Goal: Check status: Check status

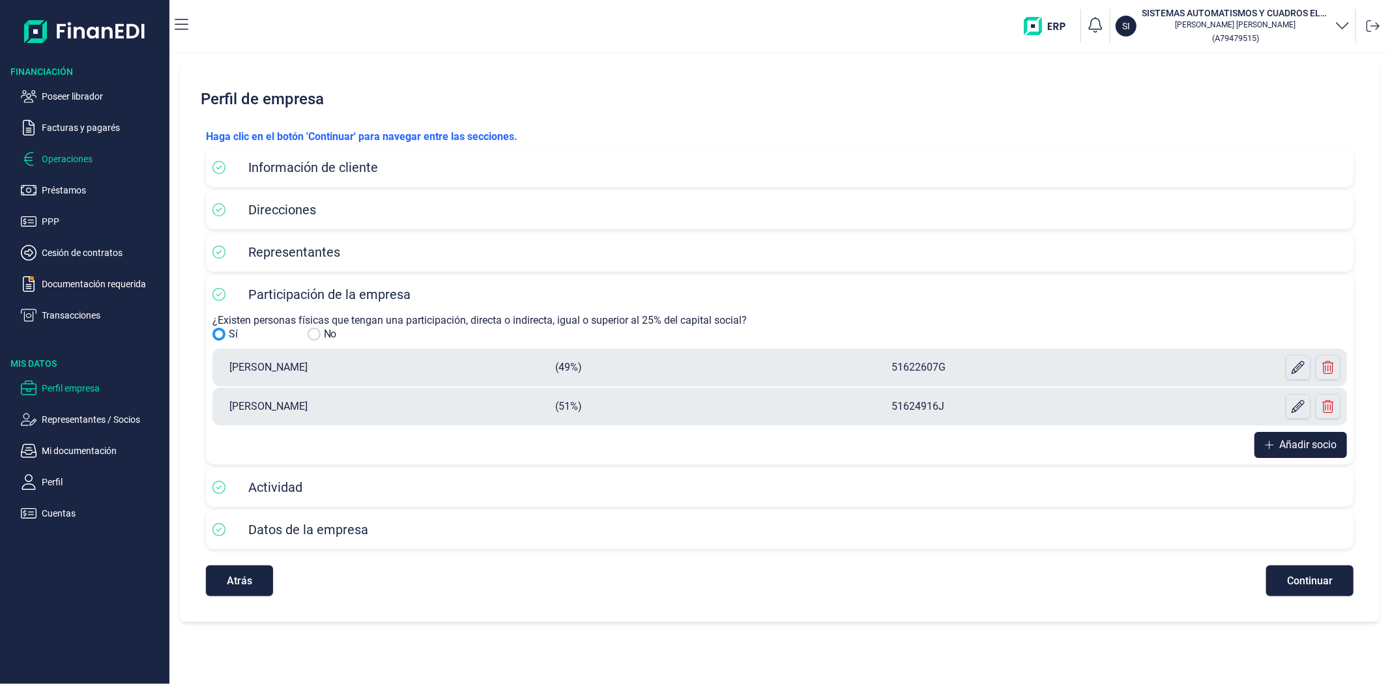
click at [59, 166] on p "Operaciones" at bounding box center [103, 159] width 122 height 16
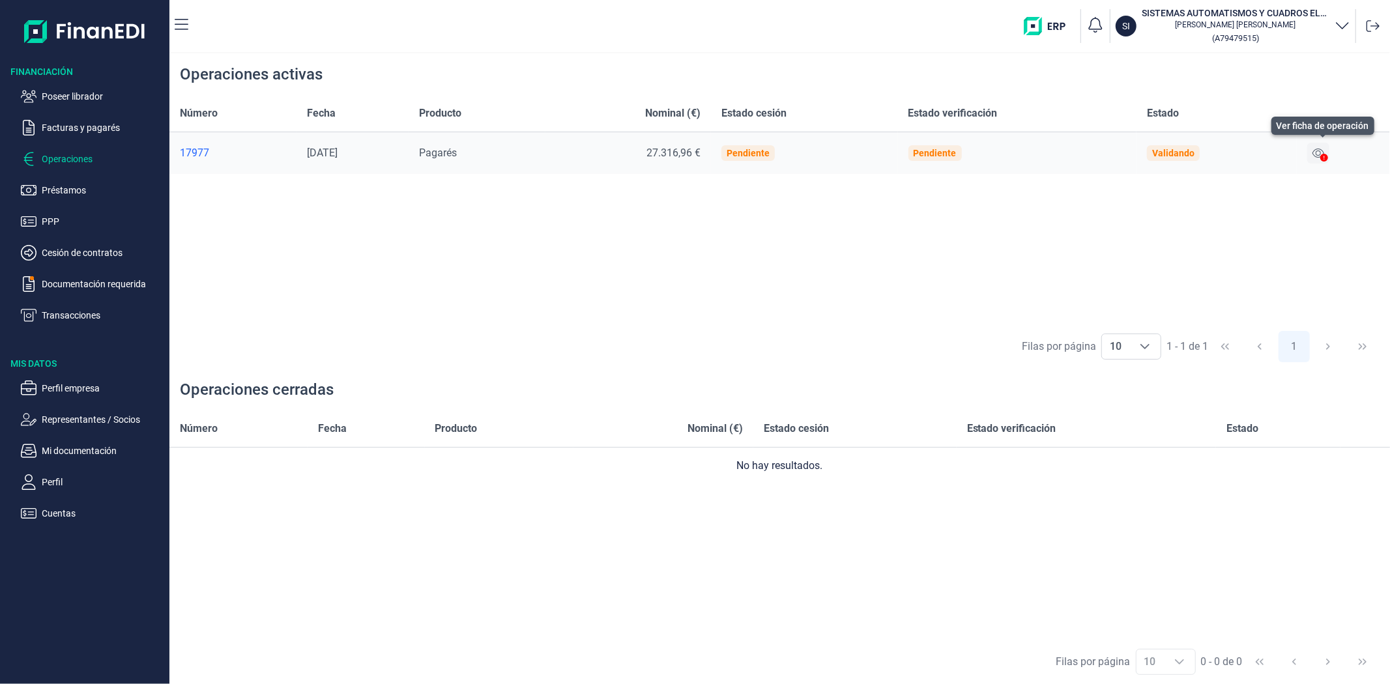
click at [1324, 147] on button at bounding box center [1318, 153] width 22 height 21
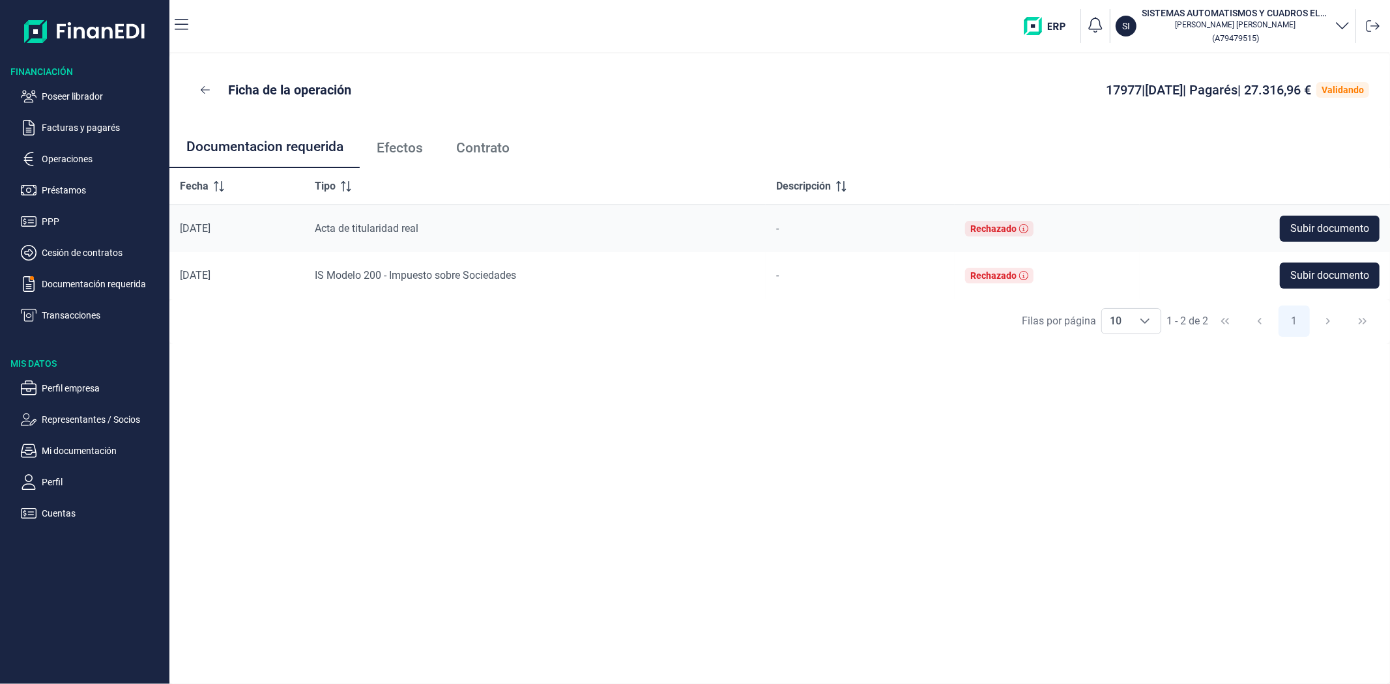
click at [400, 141] on span "Efectos" at bounding box center [400, 148] width 46 height 14
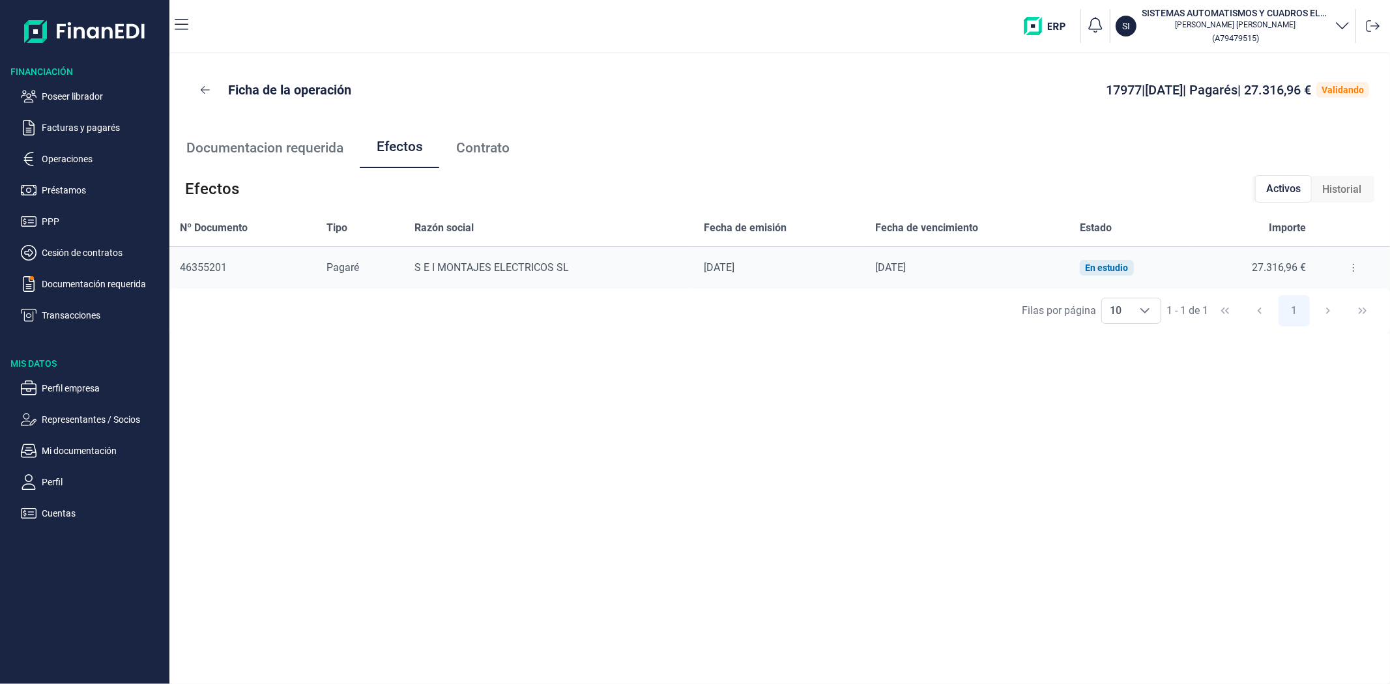
click at [1352, 268] on icon at bounding box center [1353, 268] width 3 height 10
click at [1323, 301] on span "Detalles efecto" at bounding box center [1309, 300] width 59 height 13
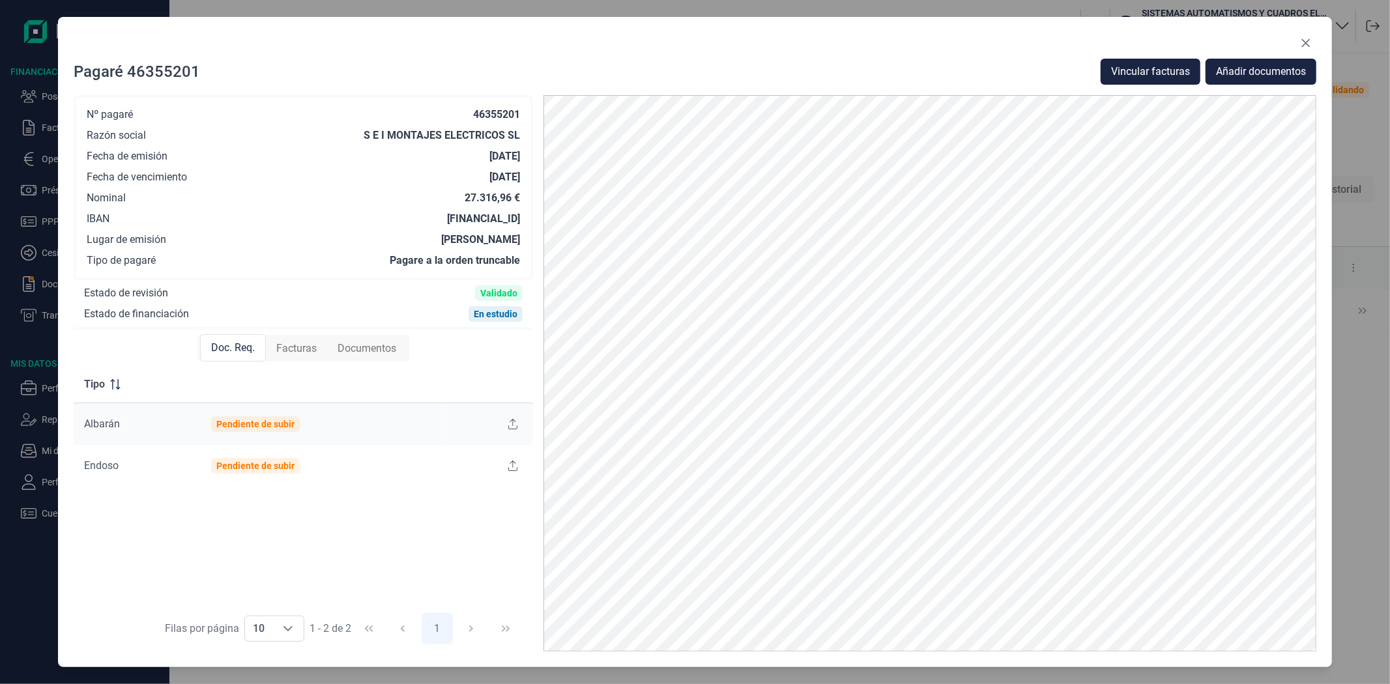
click at [298, 347] on span "Facturas" at bounding box center [296, 349] width 40 height 16
click at [345, 352] on span "Documentos" at bounding box center [366, 349] width 59 height 16
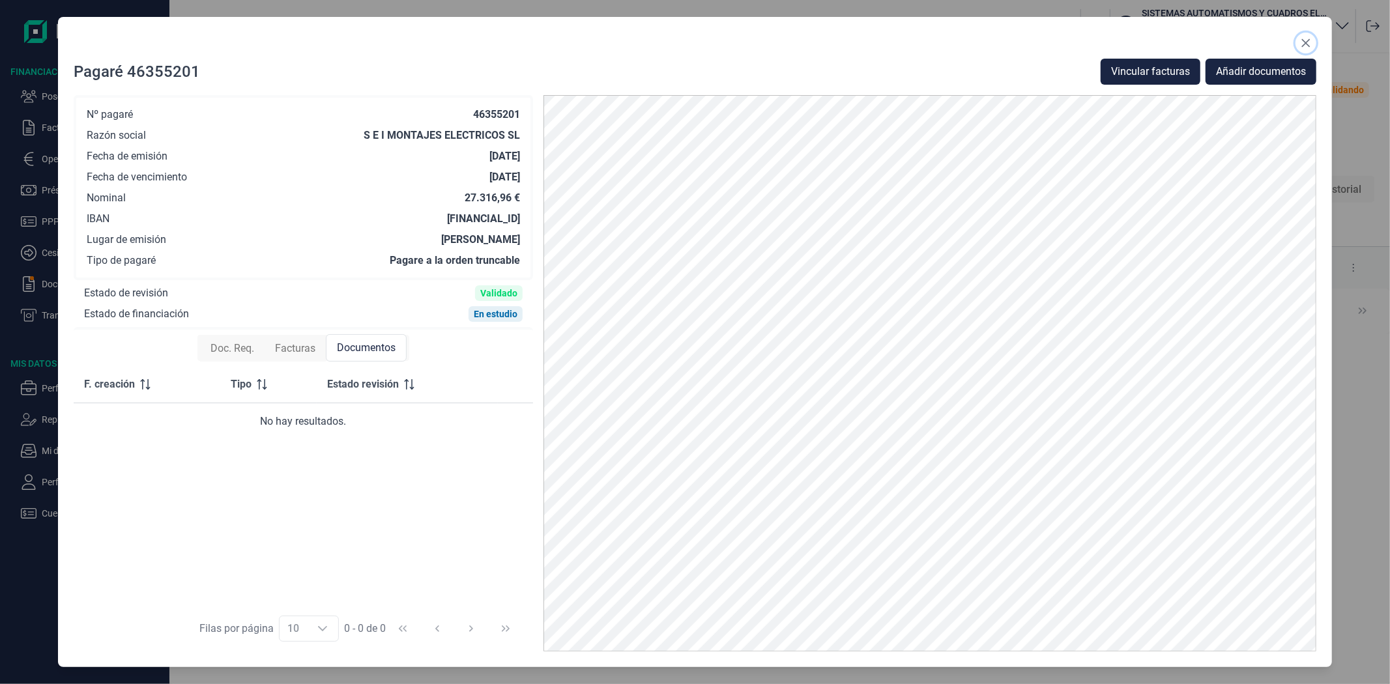
drag, startPoint x: 1308, startPoint y: 39, endPoint x: 1154, endPoint y: 81, distance: 159.9
click at [1308, 40] on icon "Close" at bounding box center [1305, 43] width 10 height 10
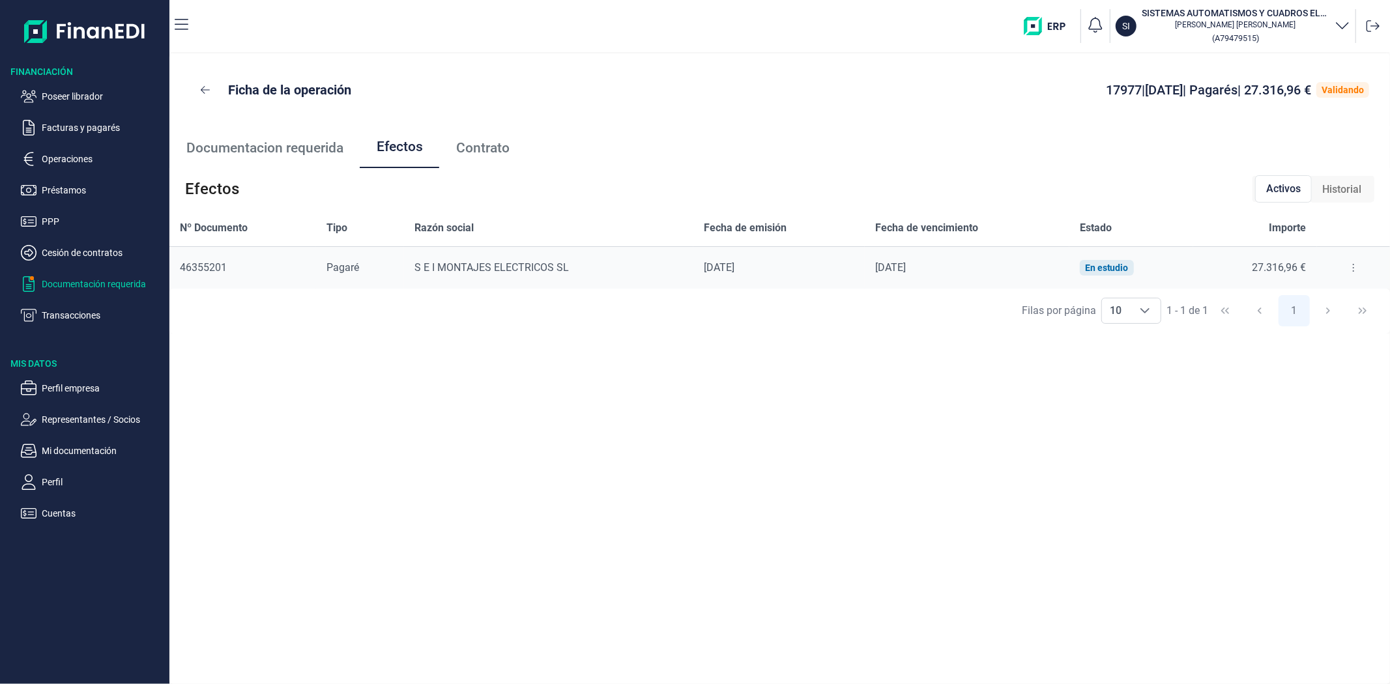
click at [61, 288] on p "Documentación requerida" at bounding box center [103, 284] width 122 height 16
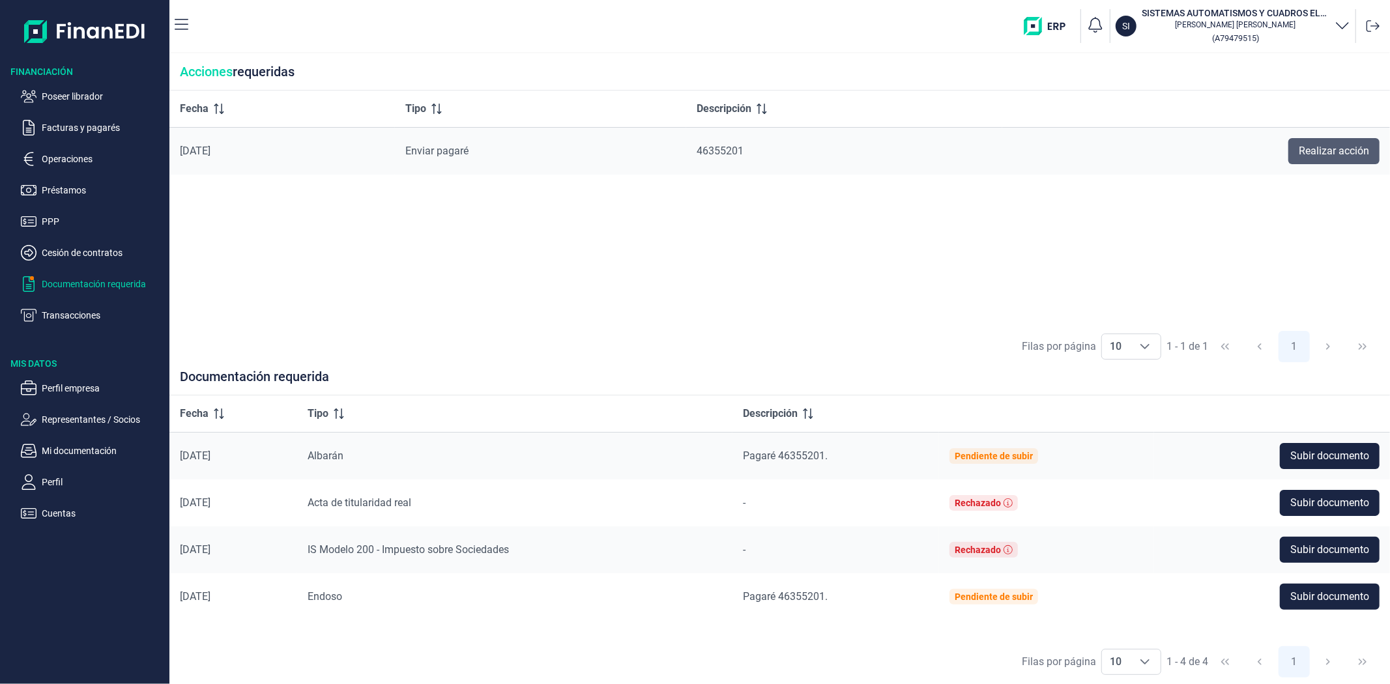
click at [1317, 152] on span "Realizar acción" at bounding box center [1333, 151] width 70 height 16
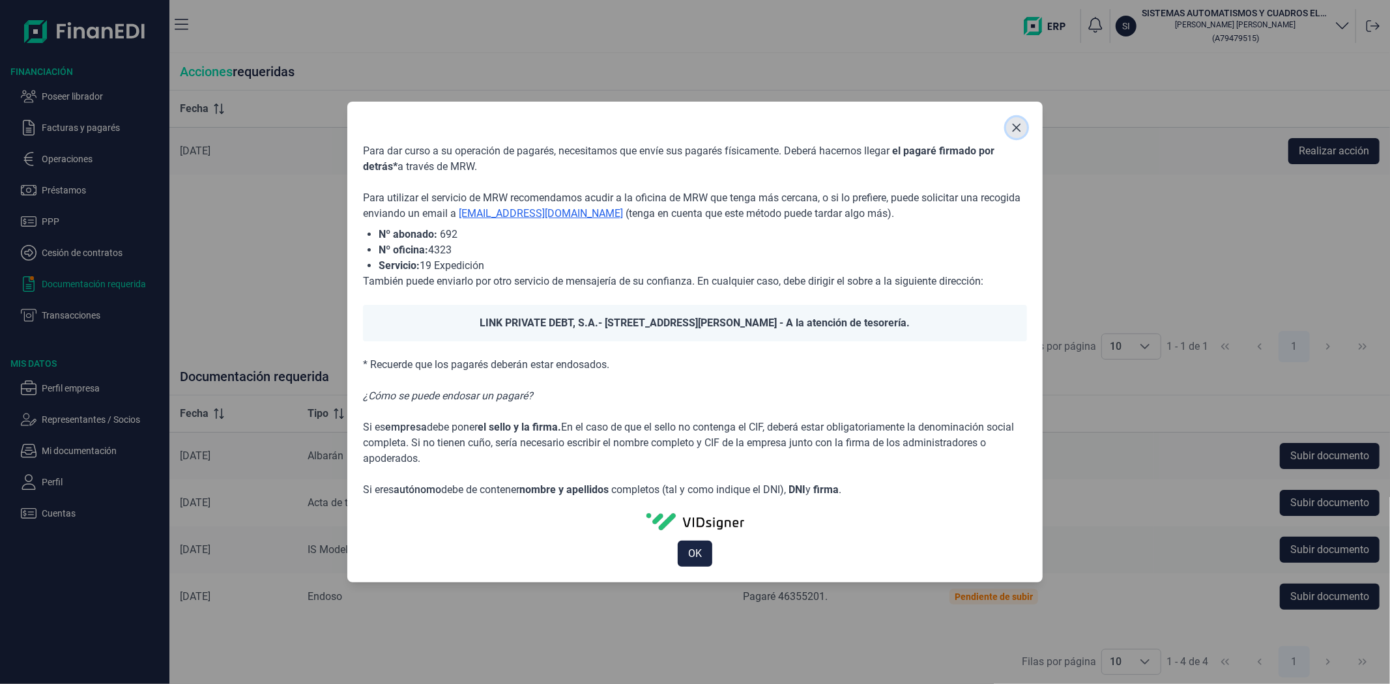
click at [1014, 126] on icon "Close" at bounding box center [1016, 128] width 8 height 8
